Goal: Find specific page/section: Find specific page/section

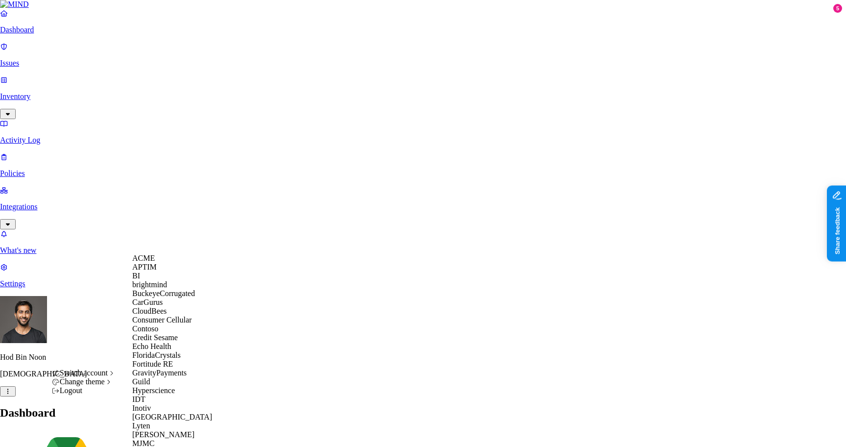
scroll to position [283, 0]
click at [161, 439] on div "MJMC" at bounding box center [179, 443] width 95 height 9
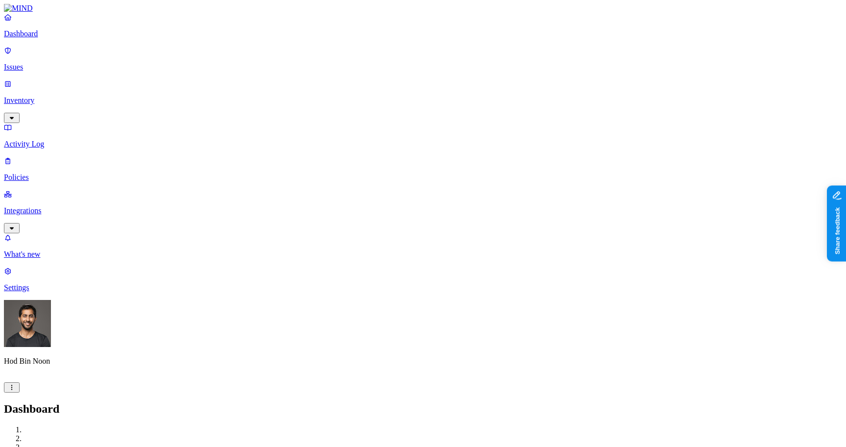
click at [44, 96] on p "Inventory" at bounding box center [423, 100] width 838 height 9
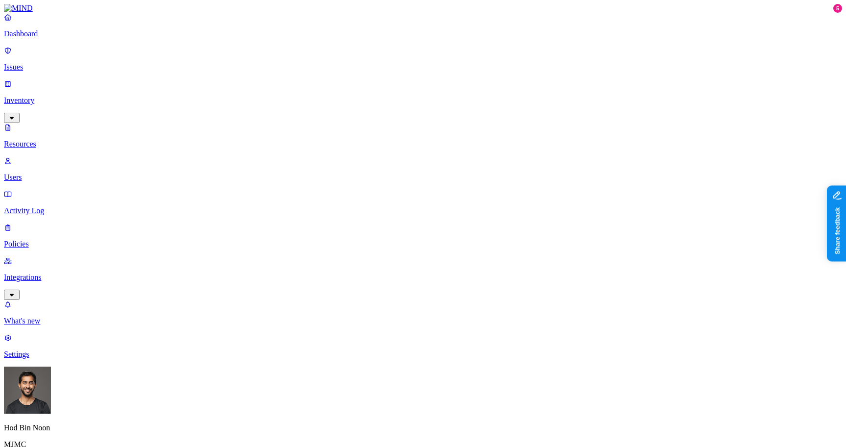
type input "pass"
click at [416, 73] on span "Password" at bounding box center [412, 74] width 30 height 8
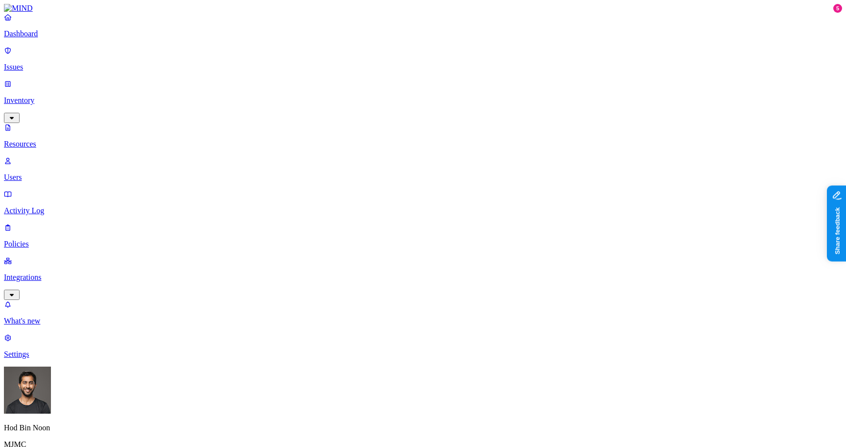
click at [53, 256] on link "Integrations" at bounding box center [423, 277] width 838 height 42
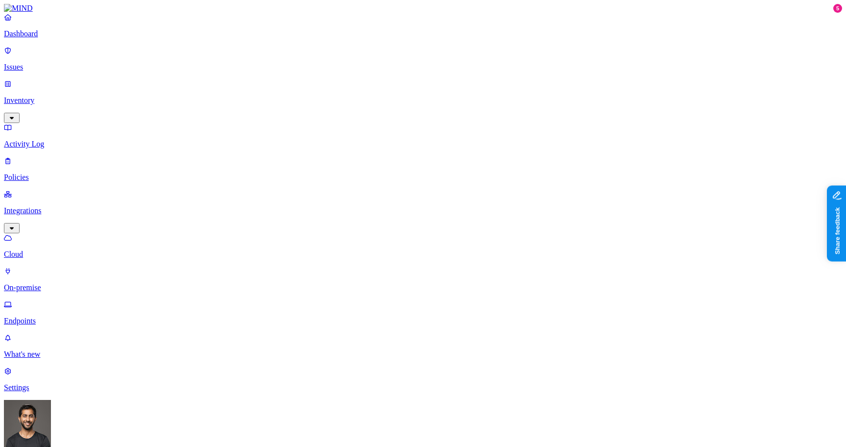
click at [46, 316] on p "Endpoints" at bounding box center [423, 320] width 838 height 9
click at [59, 265] on nav "Dashboard Issues Inventory Activity Log Policies Integrations Cloud On-premise …" at bounding box center [423, 202] width 838 height 379
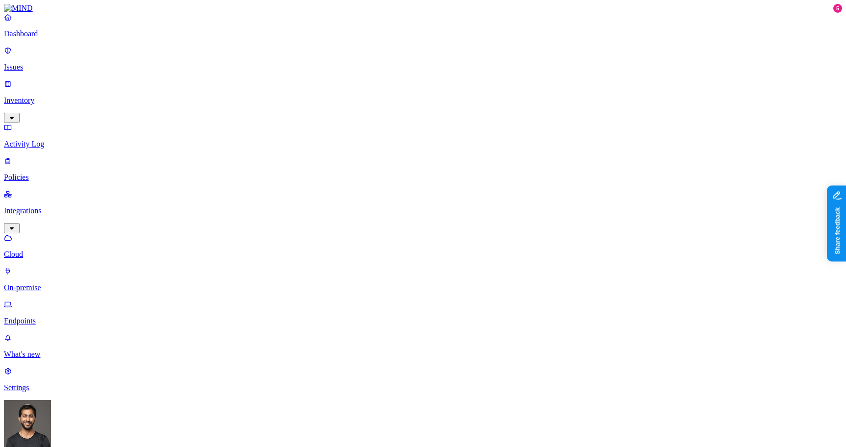
click at [76, 79] on link "Inventory" at bounding box center [423, 100] width 838 height 42
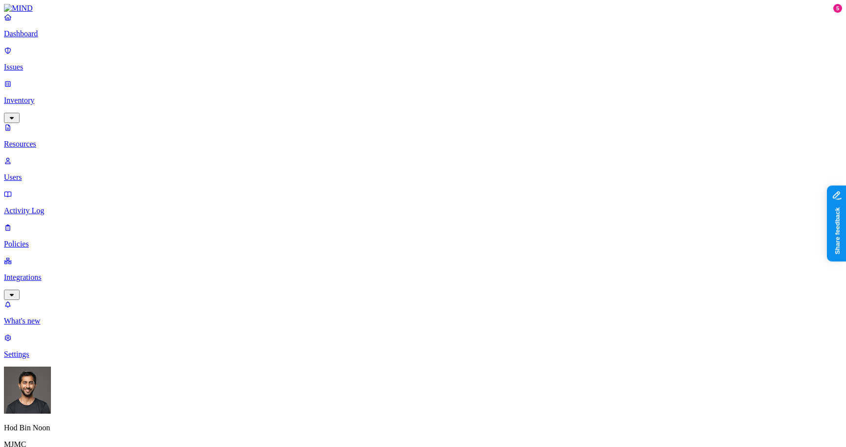
type input "pass"
click at [423, 73] on span "Password" at bounding box center [412, 74] width 30 height 8
